Goal: Book appointment/travel/reservation

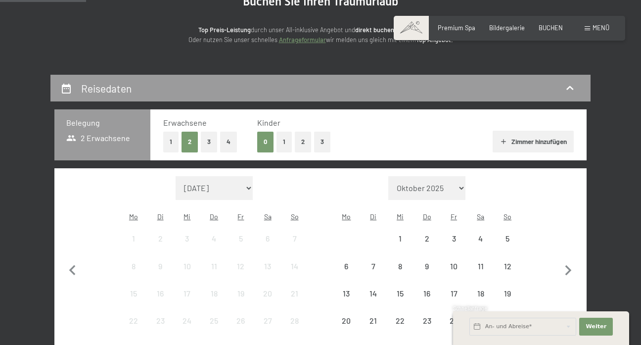
scroll to position [124, 0]
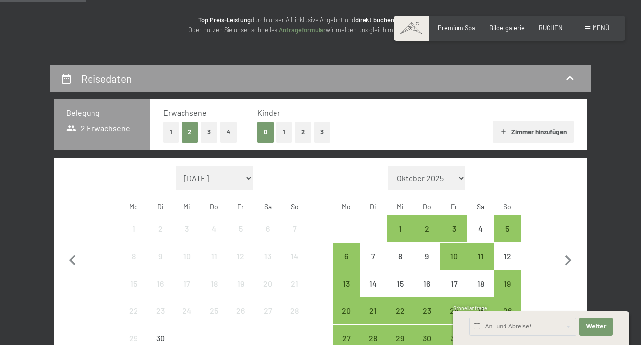
click at [282, 128] on button "1" at bounding box center [283, 132] width 15 height 20
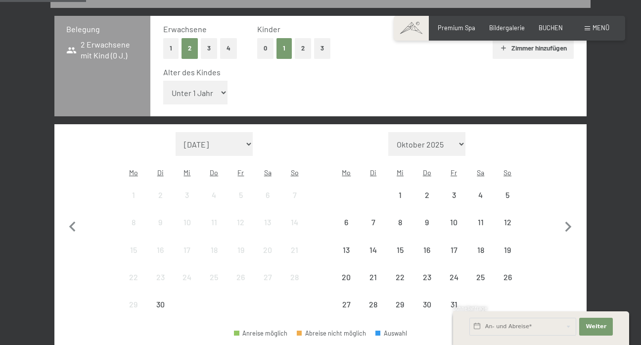
scroll to position [226, 0]
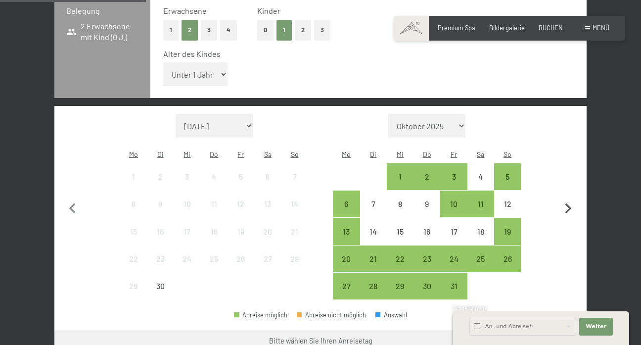
click at [566, 177] on button "button" at bounding box center [568, 207] width 21 height 186
select select "[DATE]"
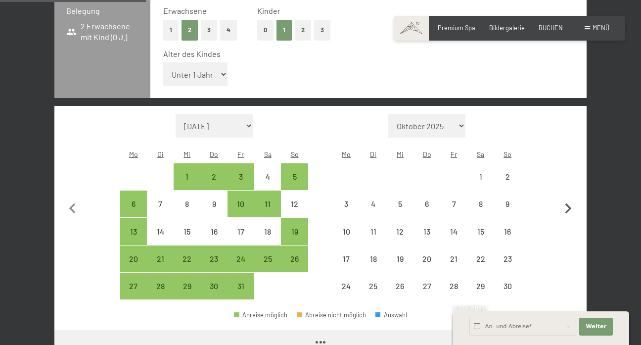
click at [569, 198] on icon "button" at bounding box center [568, 208] width 21 height 21
select select "[DATE]"
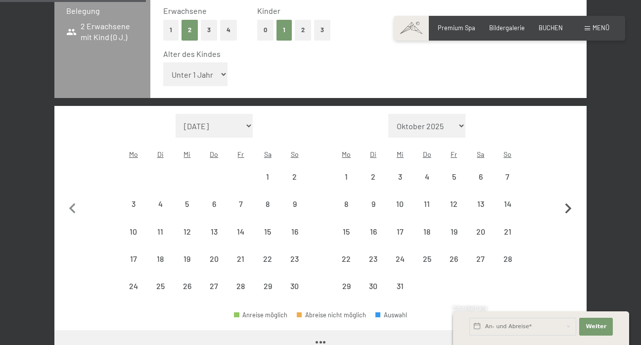
select select "[DATE]"
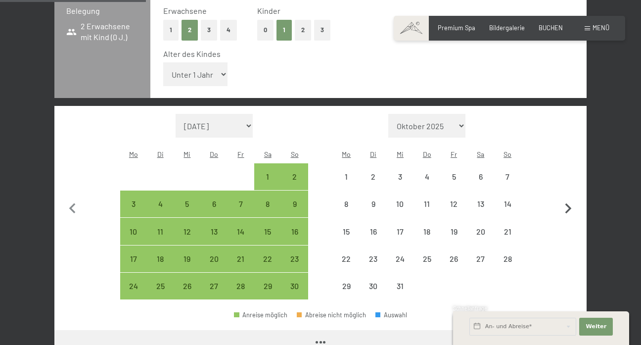
select select "[DATE]"
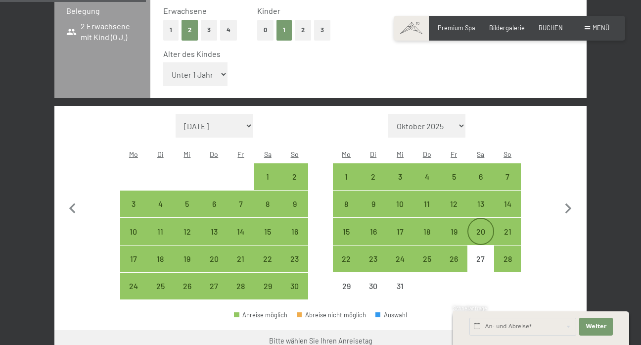
click at [479, 227] on div "20" at bounding box center [480, 239] width 25 height 25
select select "[DATE]"
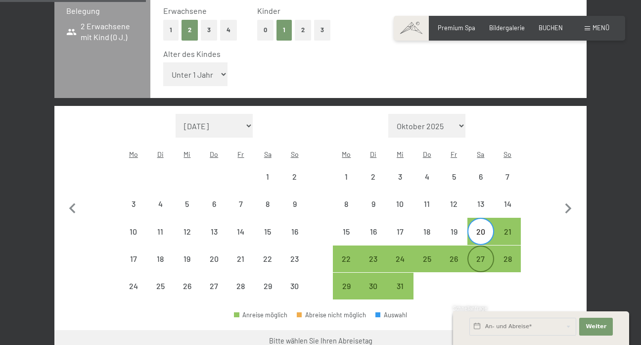
click at [486, 255] on div "27" at bounding box center [480, 267] width 25 height 25
select select "[DATE]"
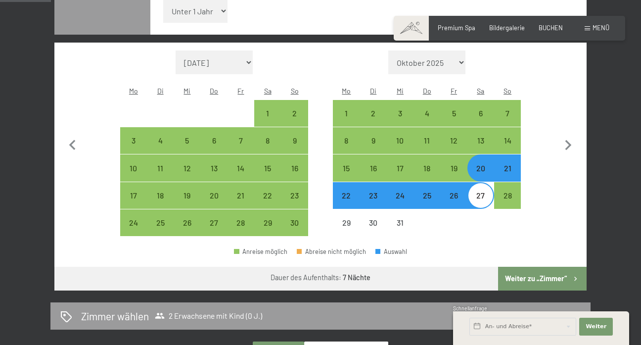
click at [555, 267] on button "Weiter zu „Zimmer“" at bounding box center [542, 279] width 89 height 24
select select "[DATE]"
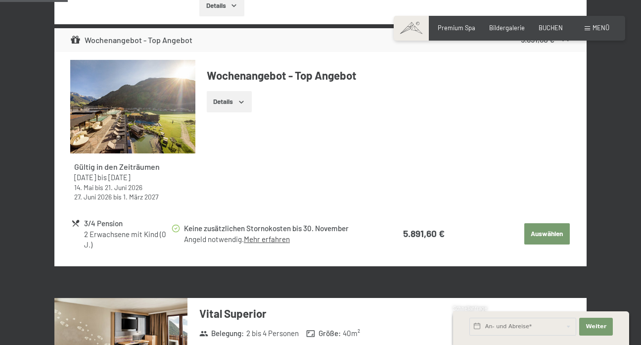
scroll to position [435, 0]
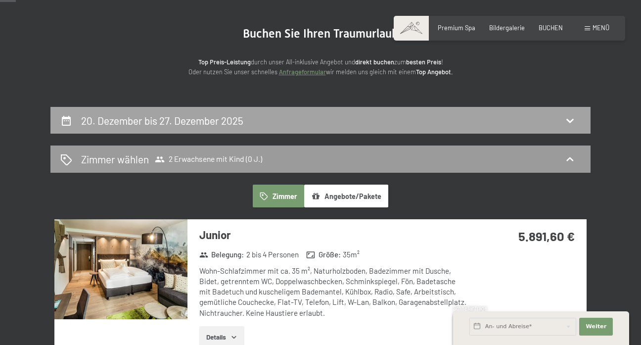
click at [306, 120] on div "20. Dezember bis 27. Dezember 2025" at bounding box center [320, 120] width 520 height 14
select select "[DATE]"
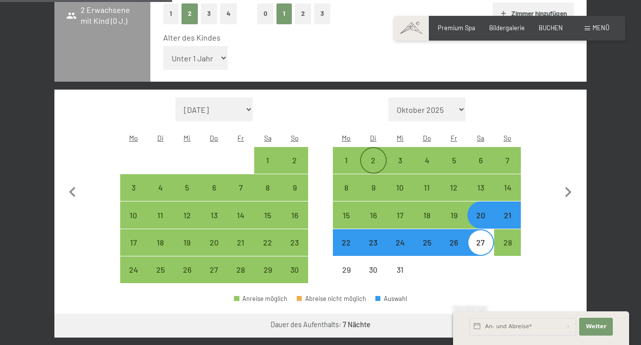
scroll to position [246, 0]
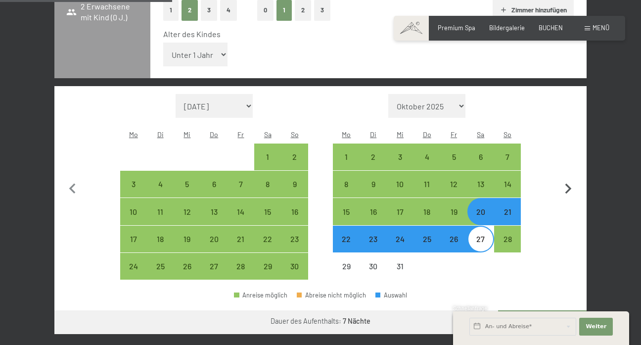
click at [570, 179] on icon "button" at bounding box center [568, 189] width 21 height 21
select select "[DATE]"
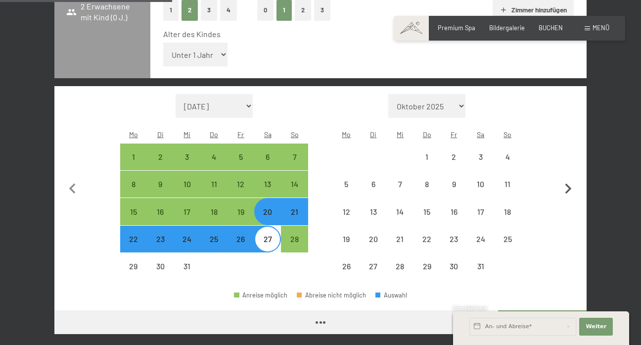
select select "[DATE]"
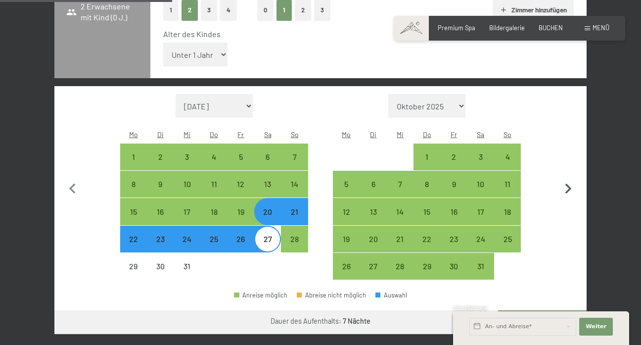
click at [570, 179] on icon "button" at bounding box center [568, 189] width 21 height 21
select select "[DATE]"
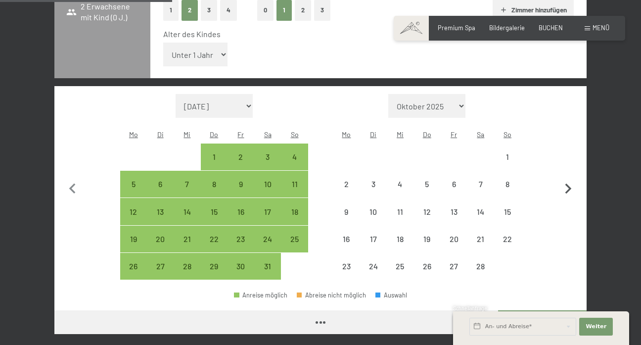
select select "[DATE]"
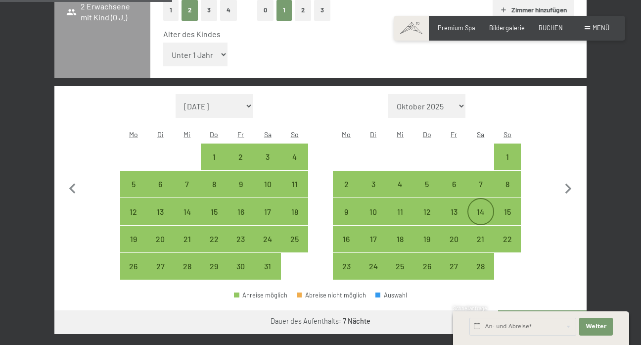
click at [490, 208] on div "14" at bounding box center [480, 220] width 25 height 25
select select "[DATE]"
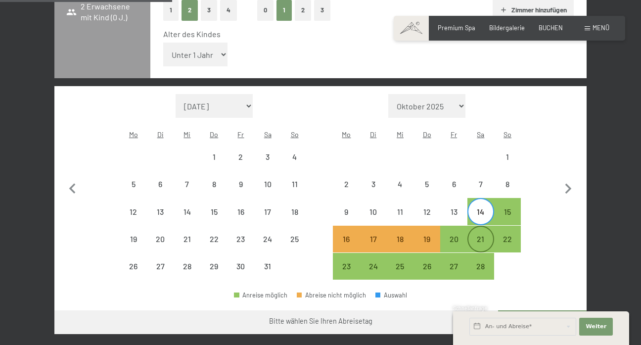
click at [490, 235] on div "21" at bounding box center [480, 247] width 25 height 25
select select "[DATE]"
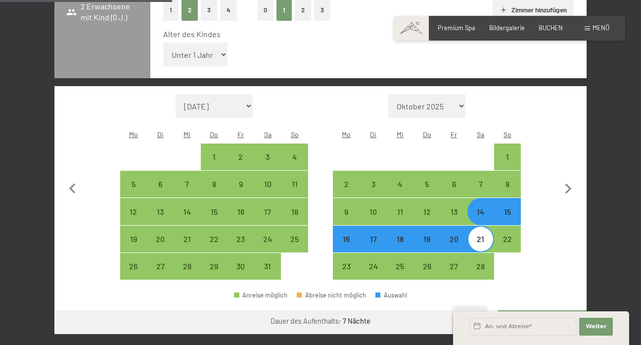
click at [535, 310] on button "Weiter zu „Zimmer“" at bounding box center [542, 322] width 89 height 24
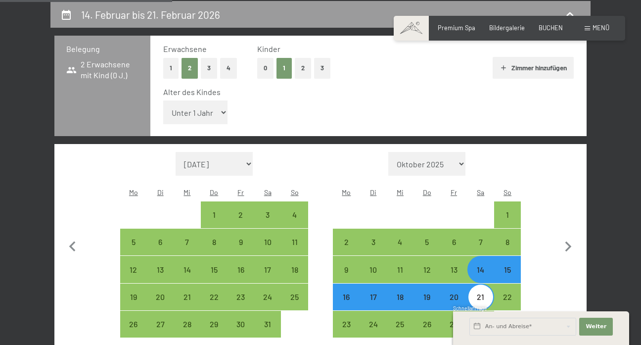
select select "[DATE]"
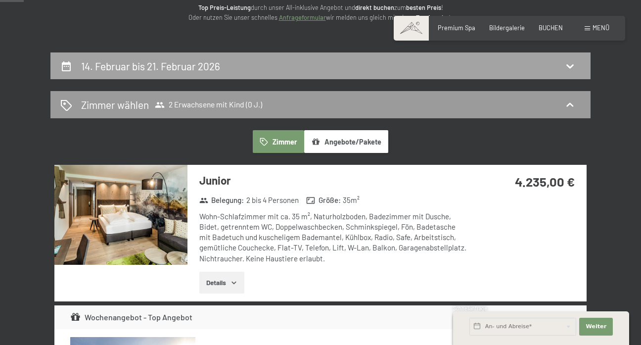
click at [449, 65] on div "14. Februar bis 21. Februar 2026" at bounding box center [320, 66] width 520 height 14
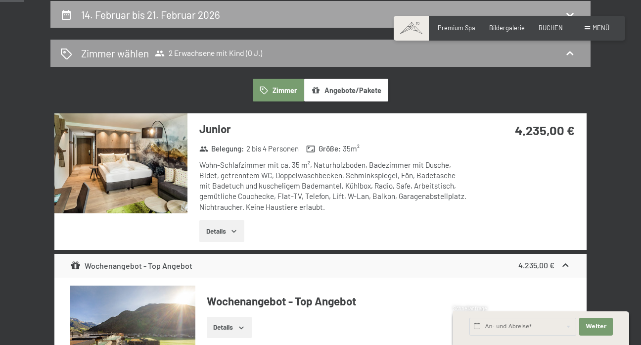
select select "[DATE]"
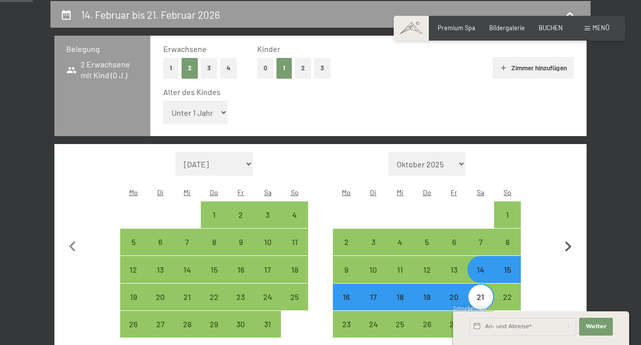
click at [573, 236] on button "button" at bounding box center [568, 245] width 21 height 186
select select "[DATE]"
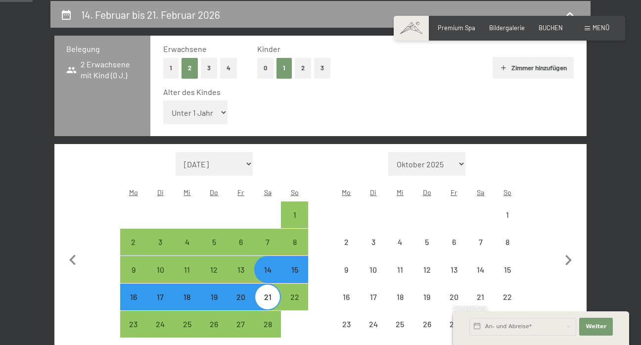
select select "[DATE]"
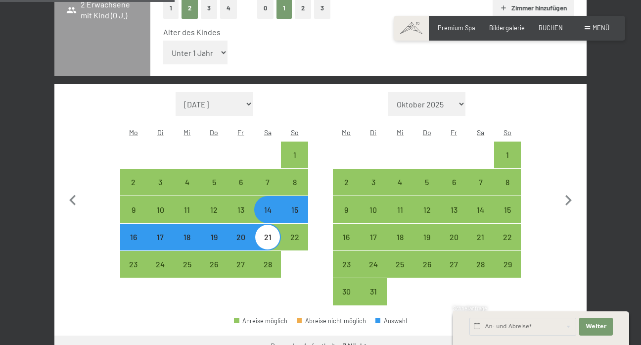
scroll to position [257, 0]
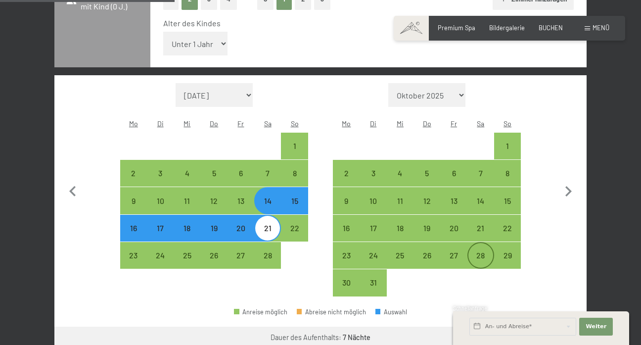
click at [483, 243] on div "28" at bounding box center [480, 255] width 25 height 25
select select "[DATE]"
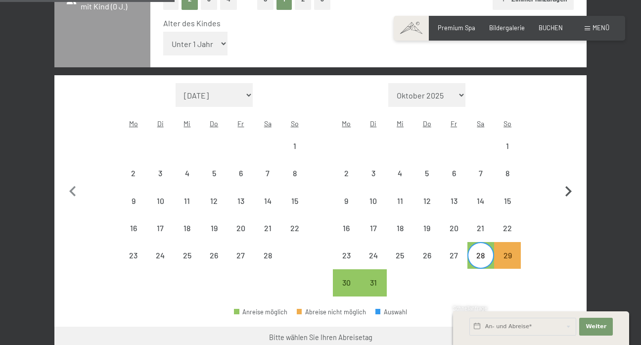
click at [564, 181] on icon "button" at bounding box center [568, 191] width 21 height 21
select select "[DATE]"
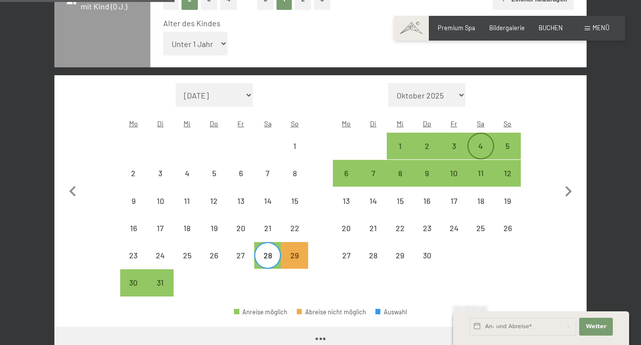
select select "[DATE]"
click at [486, 142] on div "4" at bounding box center [480, 154] width 25 height 25
select select "[DATE]"
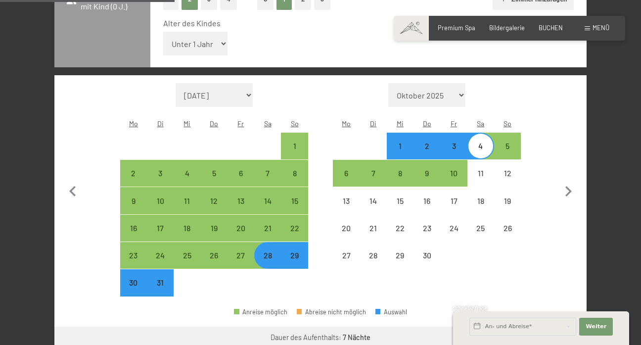
click at [553, 305] on div "Schnellanfrage" at bounding box center [541, 309] width 176 height 8
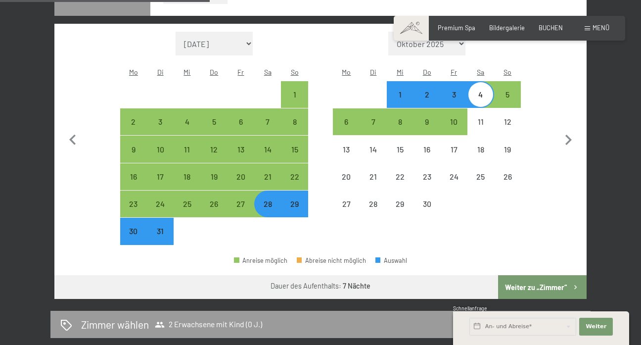
click at [546, 275] on button "Weiter zu „Zimmer“" at bounding box center [542, 287] width 89 height 24
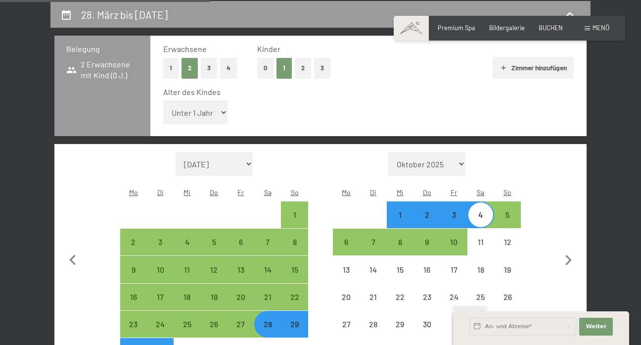
select select "[DATE]"
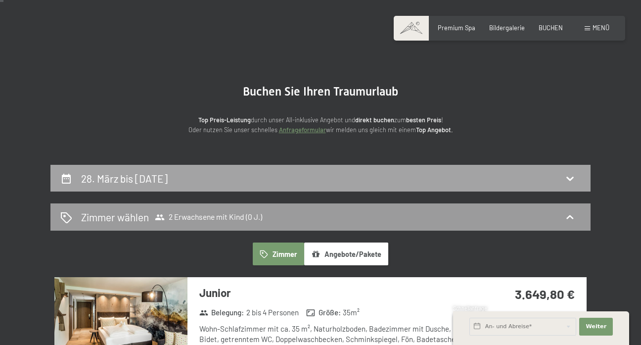
click at [415, 182] on div "28. März bis [DATE]" at bounding box center [320, 178] width 520 height 14
select select "[DATE]"
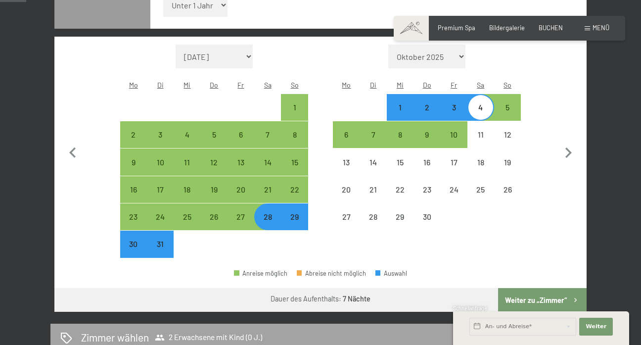
scroll to position [314, 0]
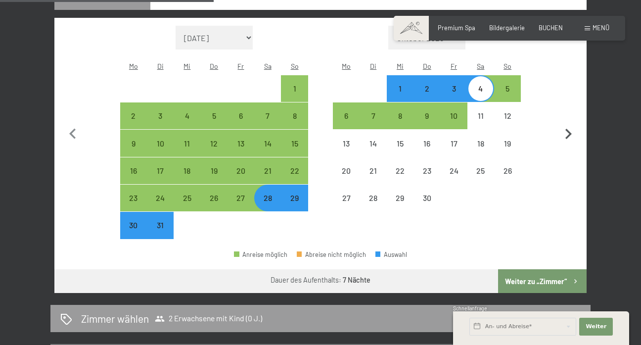
click at [576, 124] on icon "button" at bounding box center [568, 134] width 21 height 21
select select "[DATE]"
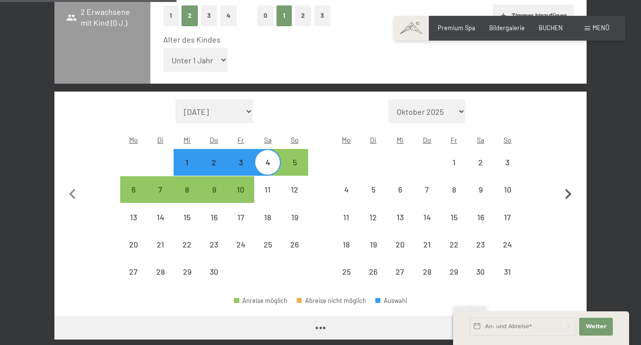
scroll to position [236, 0]
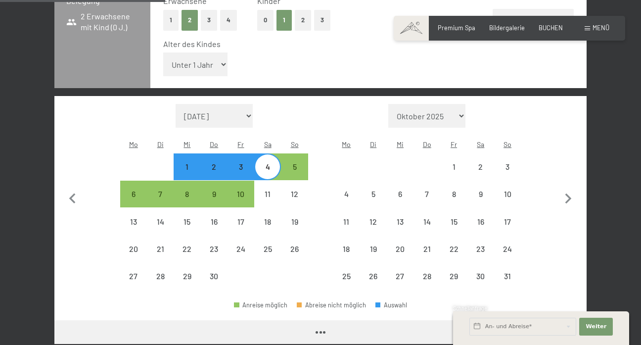
select select "[DATE]"
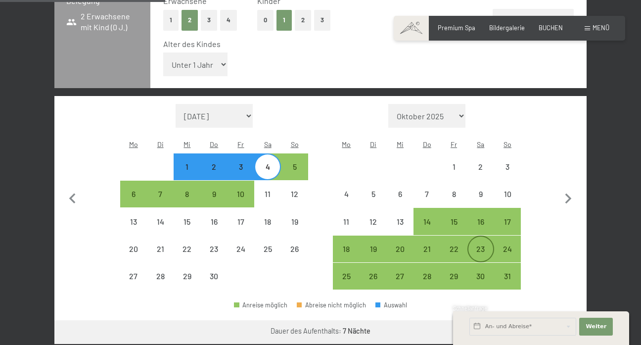
click at [487, 245] on div "23" at bounding box center [480, 257] width 25 height 25
select select "[DATE]"
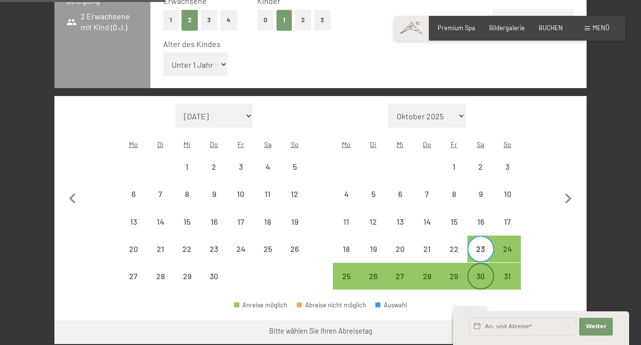
click at [487, 272] on div "30" at bounding box center [480, 284] width 25 height 25
select select "[DATE]"
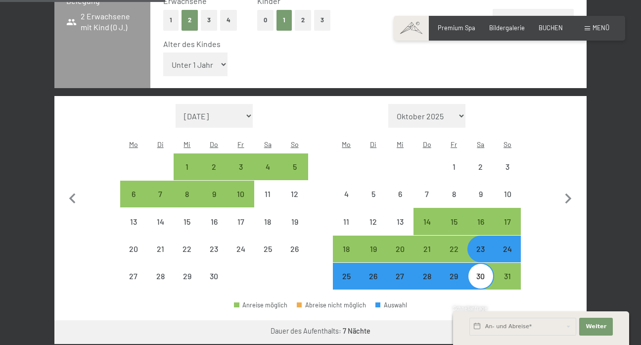
click at [547, 320] on button "Weiter zu „Zimmer“" at bounding box center [542, 332] width 89 height 24
select select "[DATE]"
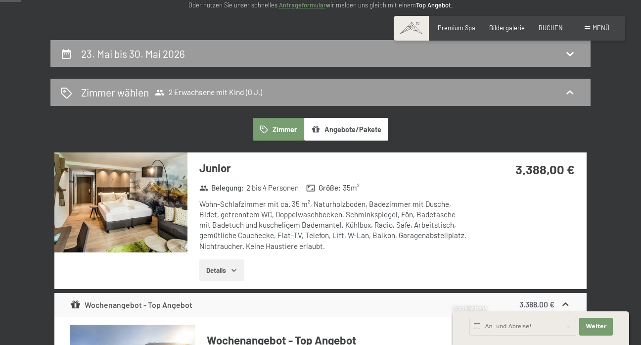
scroll to position [154, 0]
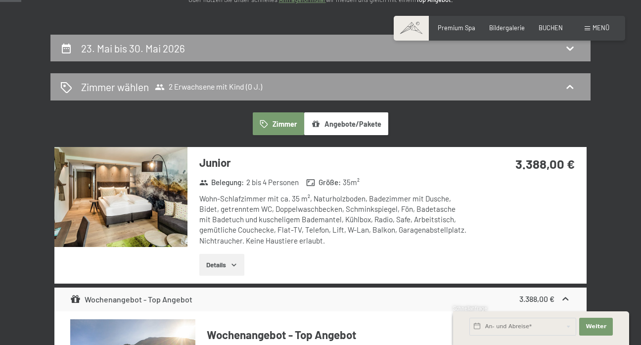
click at [159, 189] on img at bounding box center [120, 197] width 133 height 100
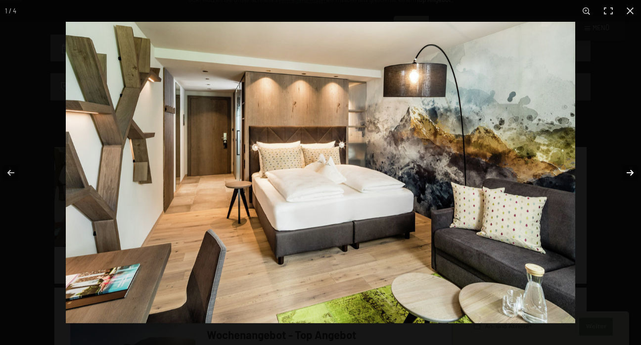
click at [627, 170] on button "button" at bounding box center [623, 172] width 35 height 49
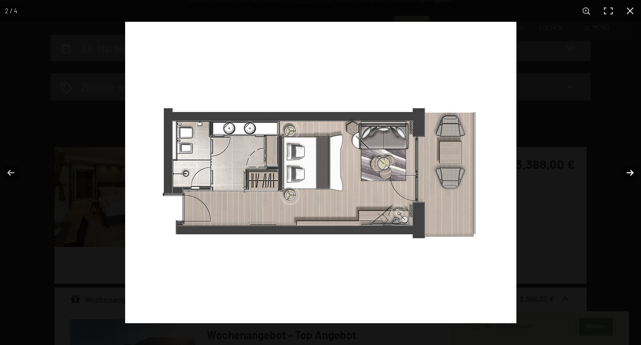
click at [627, 170] on button "button" at bounding box center [623, 172] width 35 height 49
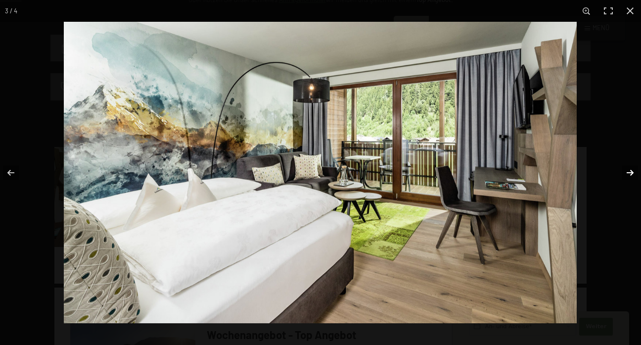
click at [627, 170] on button "button" at bounding box center [623, 172] width 35 height 49
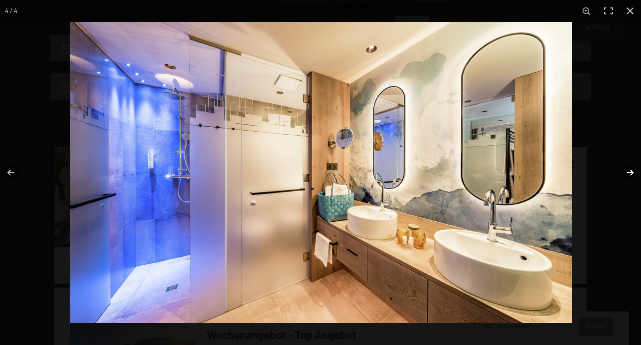
click at [627, 170] on button "button" at bounding box center [623, 172] width 35 height 49
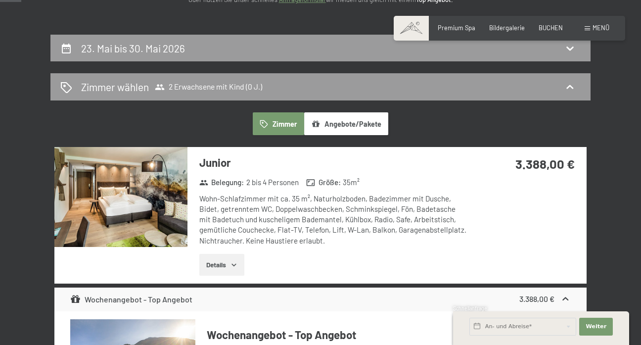
click at [0, 0] on button "button" at bounding box center [0, 0] width 0 height 0
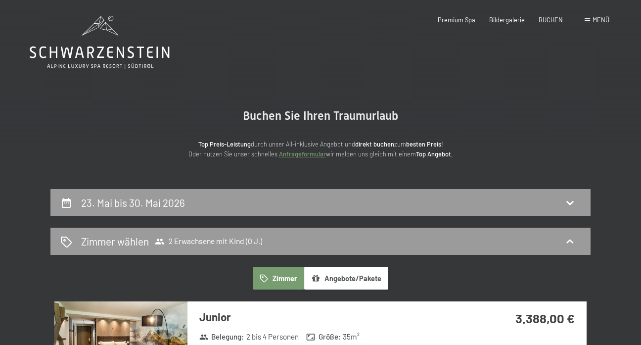
scroll to position [0, 0]
